Goal: Transaction & Acquisition: Purchase product/service

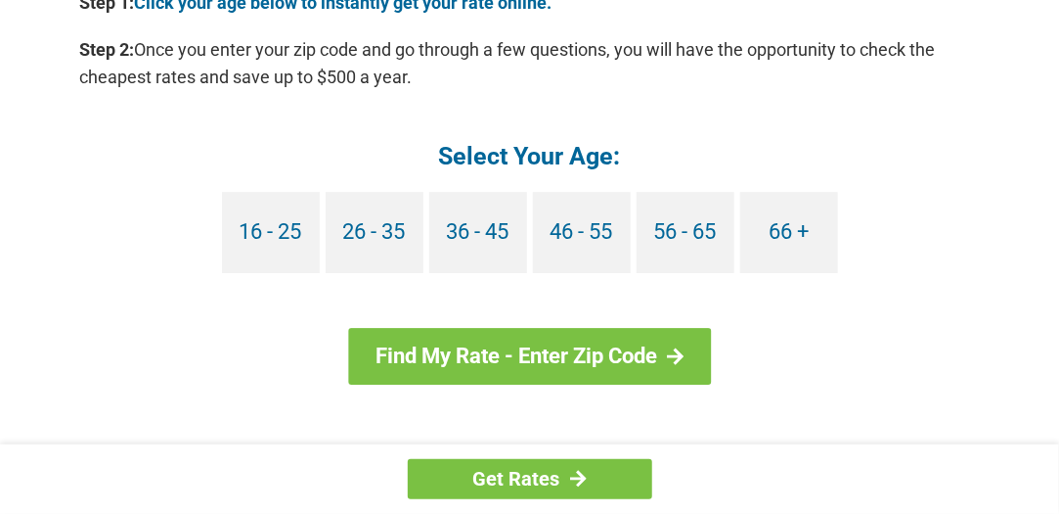
scroll to position [1892, 0]
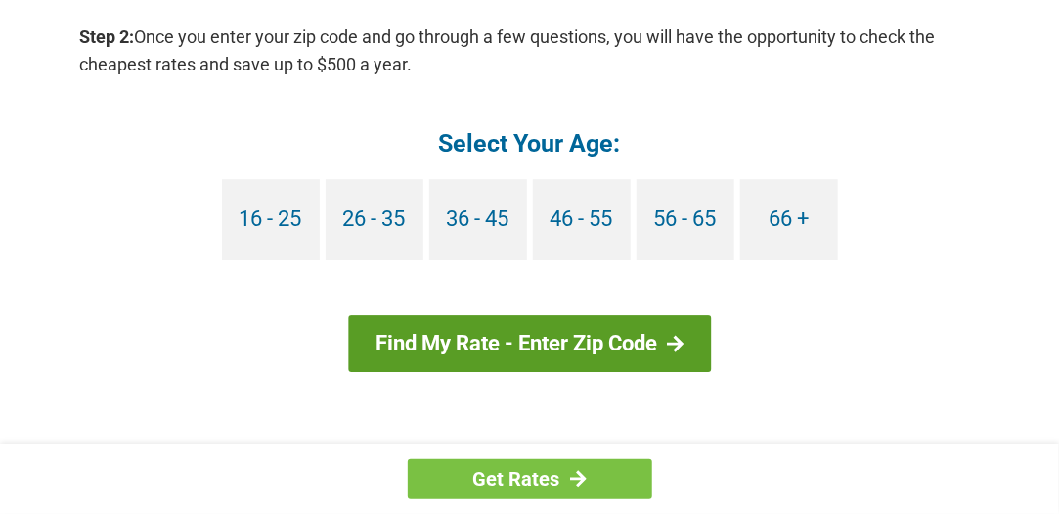
click at [589, 333] on link "Find My Rate - Enter Zip Code" at bounding box center [529, 343] width 363 height 57
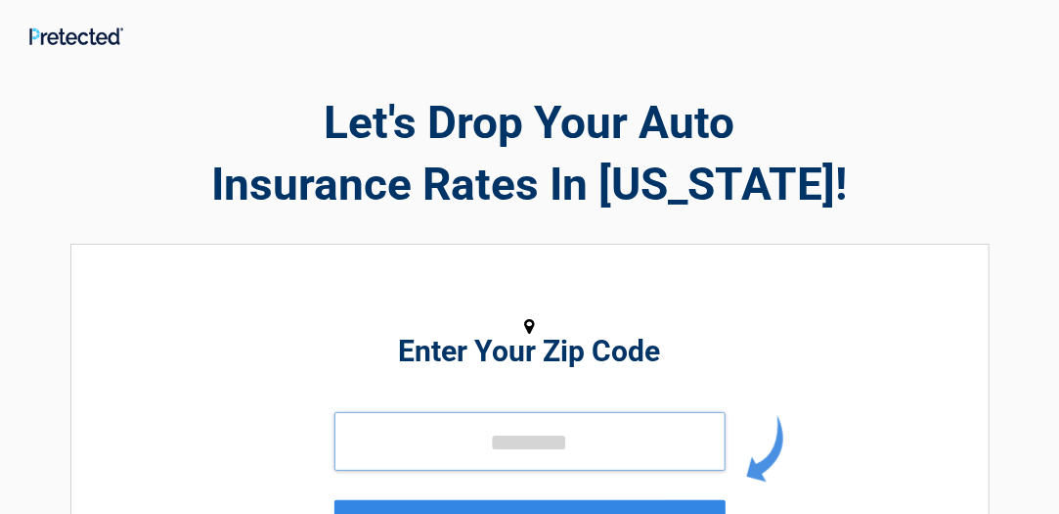
click at [554, 427] on input "tel" at bounding box center [530, 441] width 391 height 59
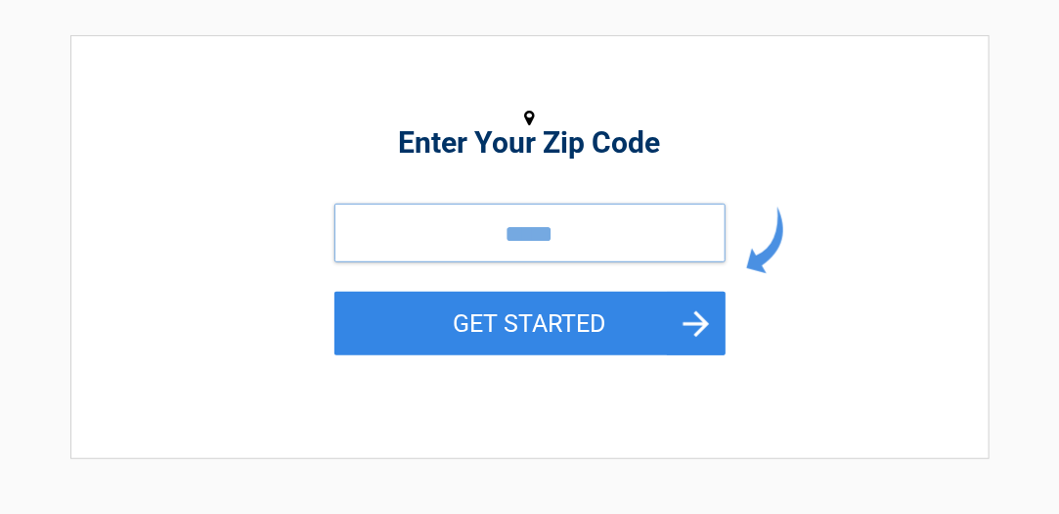
scroll to position [221, 0]
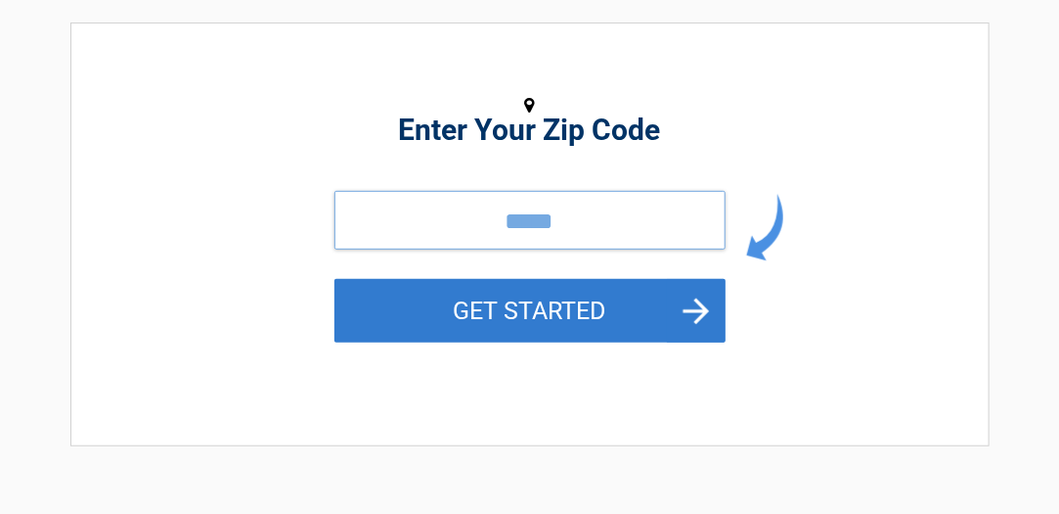
type input "*****"
click at [529, 298] on button "GET STARTED" at bounding box center [530, 311] width 391 height 64
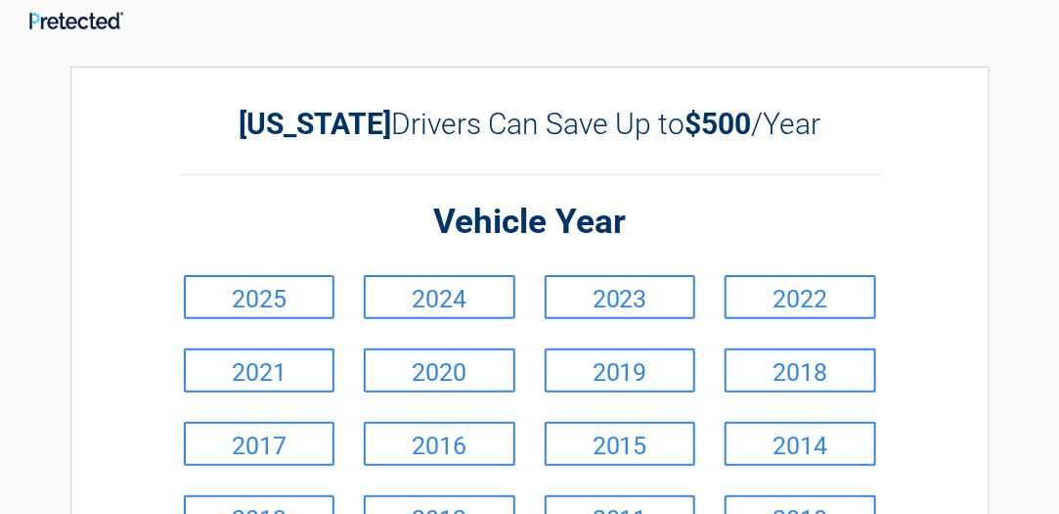
scroll to position [0, 0]
